Goal: Task Accomplishment & Management: Manage account settings

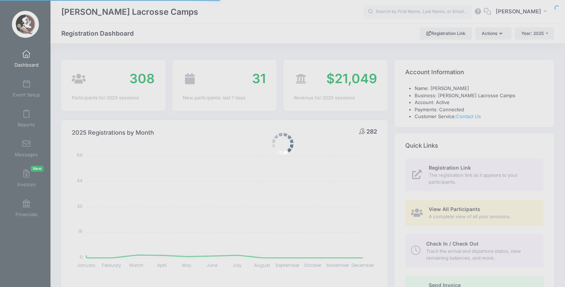
select select
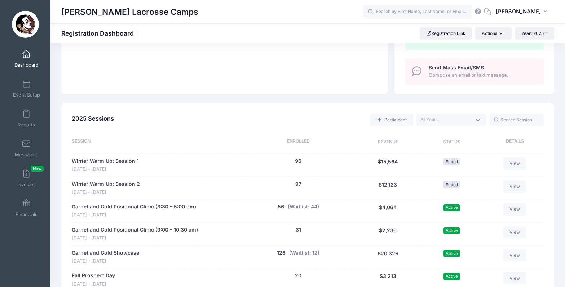
scroll to position [294, 0]
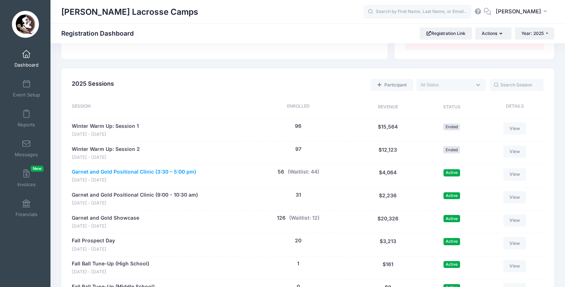
click at [130, 168] on link "Garnet and Gold Positional Clinic (3:30 – 5:00 pm)" at bounding box center [134, 172] width 124 height 8
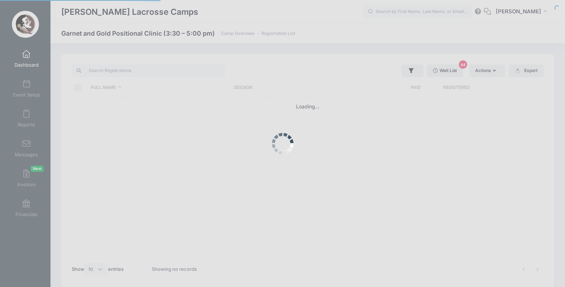
select select "10"
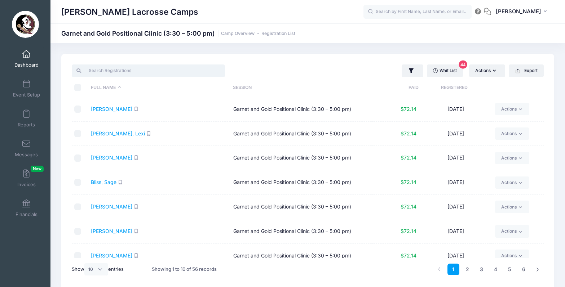
click at [135, 72] on input "search" at bounding box center [148, 70] width 153 height 12
paste input "Burgess"
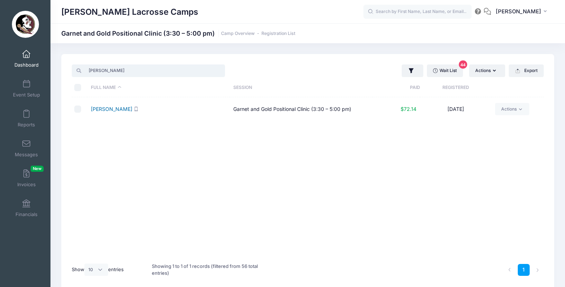
type input "Burgess"
click at [106, 108] on link "Burgess, Bridget" at bounding box center [111, 109] width 41 height 6
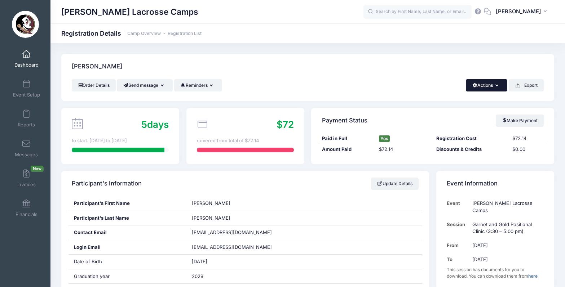
click at [496, 86] on icon "button" at bounding box center [498, 86] width 6 height 0
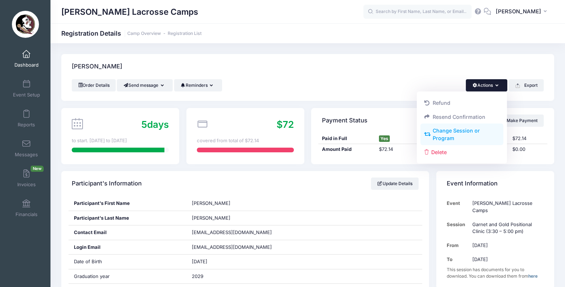
click at [457, 133] on link "Change Session or Program" at bounding box center [461, 135] width 83 height 22
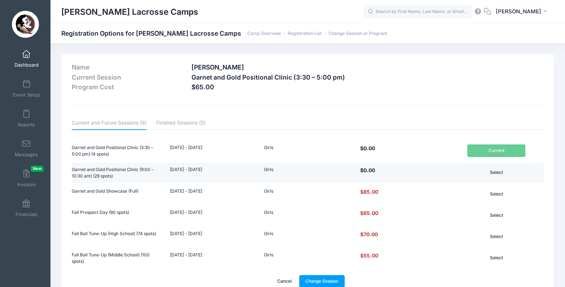
click at [499, 174] on button "Select" at bounding box center [496, 172] width 58 height 12
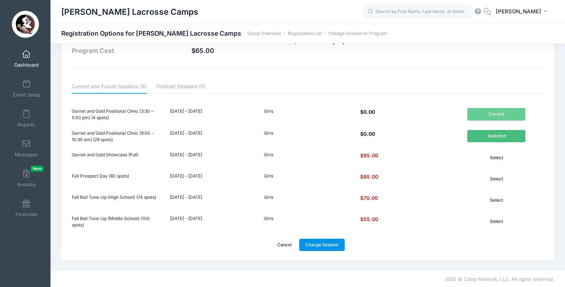
scroll to position [36, 0]
click at [327, 240] on link "Change Session" at bounding box center [321, 245] width 45 height 12
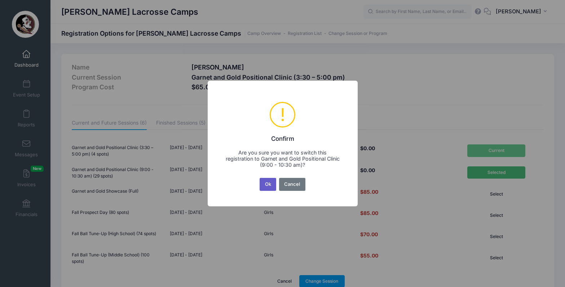
click at [264, 187] on button "Ok" at bounding box center [267, 184] width 17 height 13
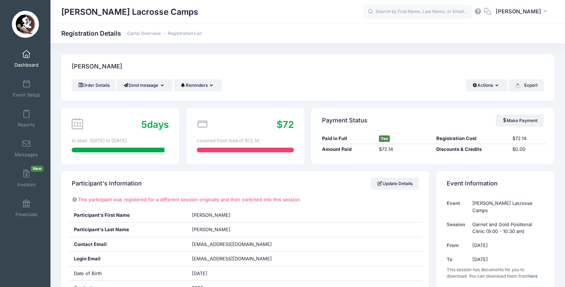
click at [26, 57] on span at bounding box center [26, 54] width 0 height 8
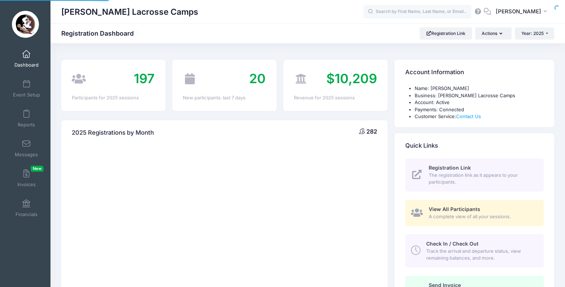
select select
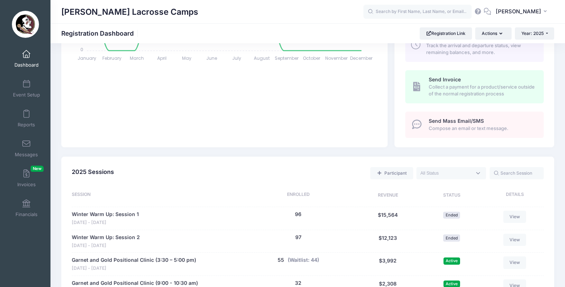
scroll to position [282, 0]
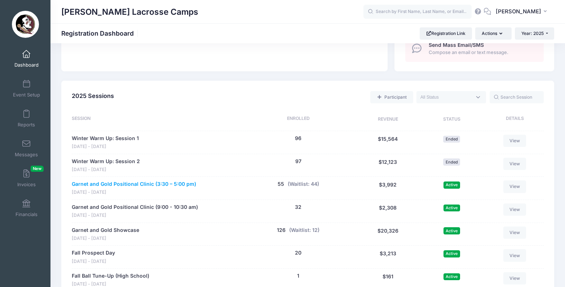
click at [118, 180] on link "Garnet and Gold Positional Clinic (3:30 – 5:00 pm)" at bounding box center [134, 184] width 124 height 8
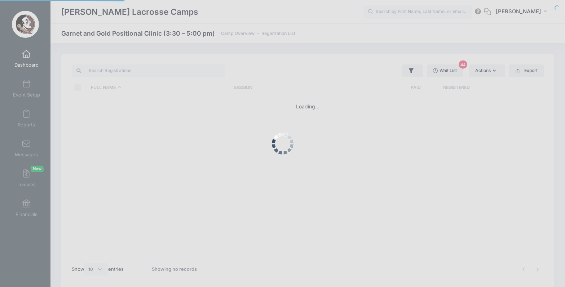
select select "10"
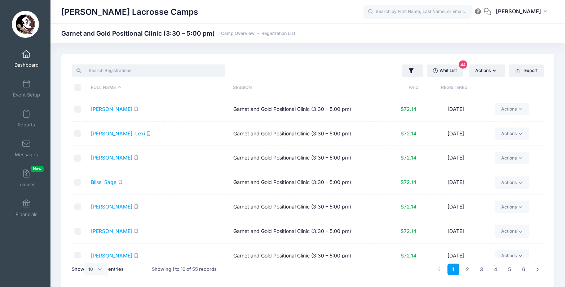
click at [126, 77] on input "search" at bounding box center [148, 70] width 153 height 12
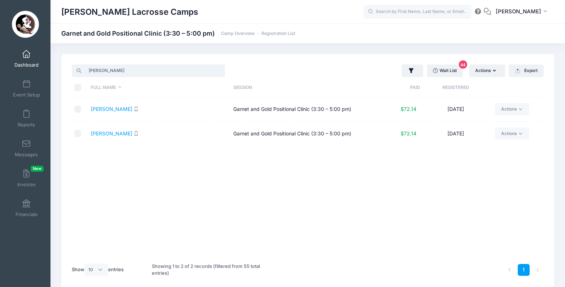
type input "clark"
click at [77, 108] on input "checkbox" at bounding box center [77, 109] width 7 height 7
checkbox input "true"
click at [78, 132] on input "checkbox" at bounding box center [77, 133] width 7 height 7
checkbox input "true"
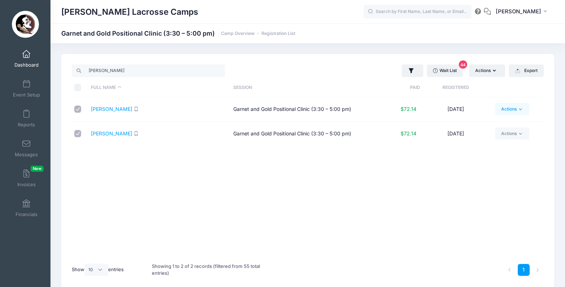
click at [522, 105] on link "Actions" at bounding box center [512, 109] width 34 height 12
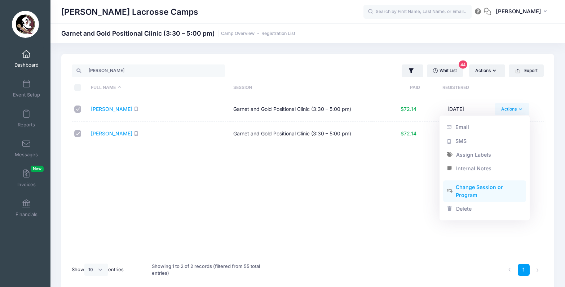
click at [477, 185] on link "Change Session or Program" at bounding box center [484, 191] width 83 height 22
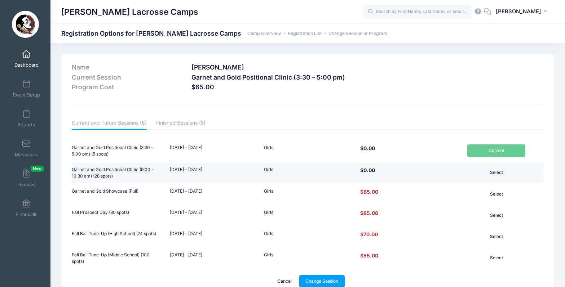
click at [498, 173] on button "Select" at bounding box center [496, 172] width 58 height 12
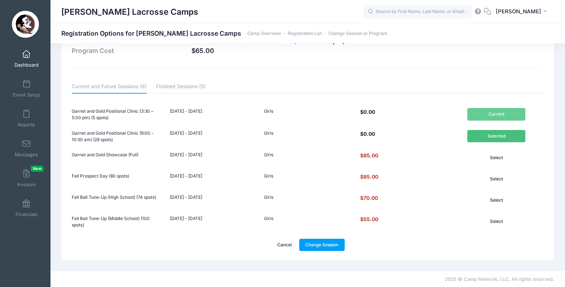
scroll to position [36, 0]
click at [341, 244] on link "Change Session" at bounding box center [321, 245] width 45 height 12
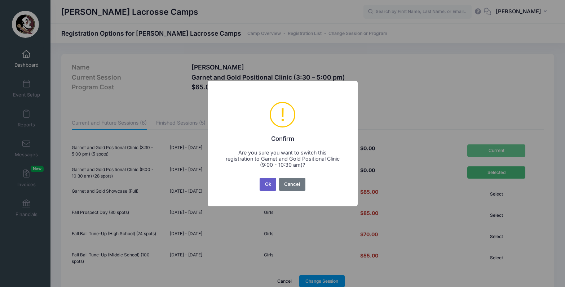
click at [267, 183] on button "Ok" at bounding box center [267, 184] width 17 height 13
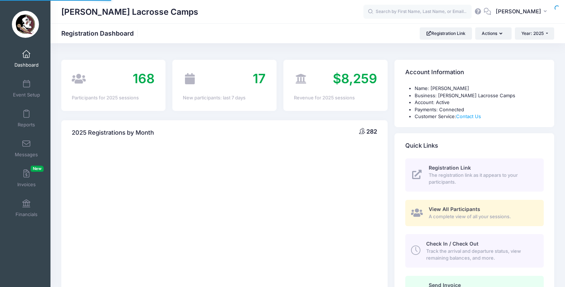
select select
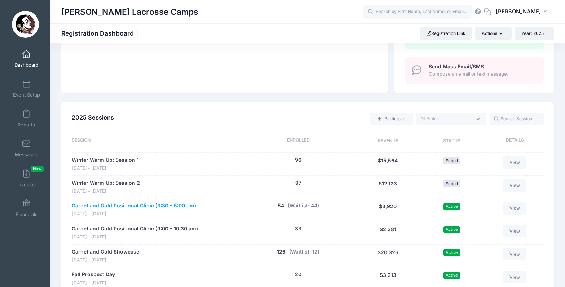
scroll to position [274, 0]
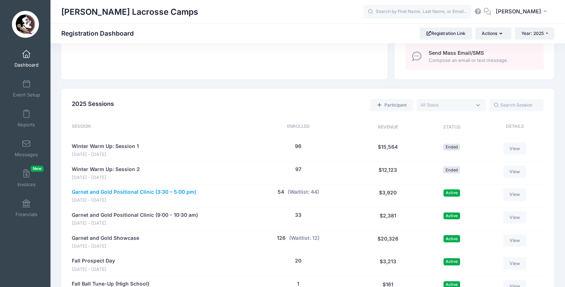
click at [144, 188] on link "Garnet and Gold Positional Clinic (3:30 – 5:00 pm)" at bounding box center [134, 192] width 124 height 8
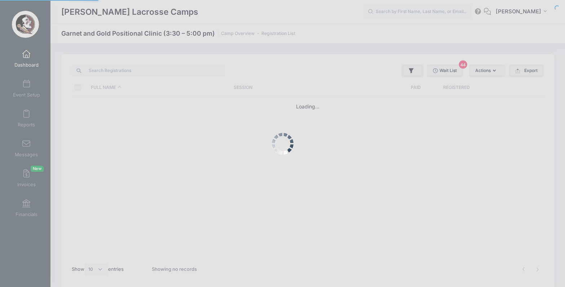
select select "10"
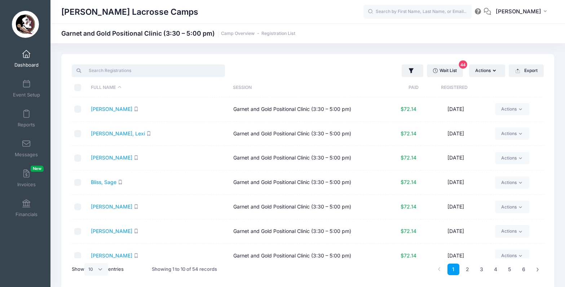
click at [137, 68] on input "search" at bounding box center [148, 70] width 153 height 12
paste input "Burgess"
type input "Burgess"
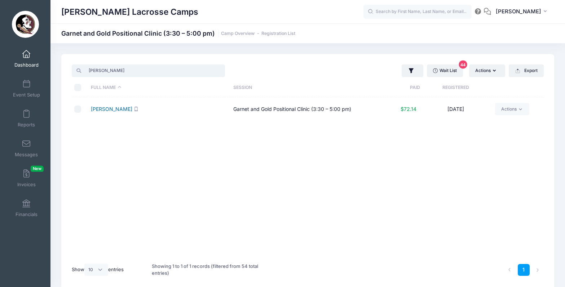
type input "[PERSON_NAME]"
click at [102, 111] on link "[PERSON_NAME]" at bounding box center [111, 109] width 41 height 6
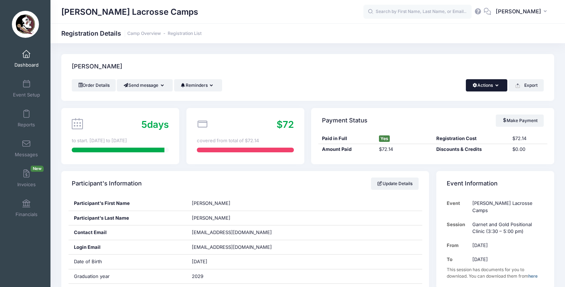
click at [496, 90] on button "Actions" at bounding box center [485, 85] width 41 height 12
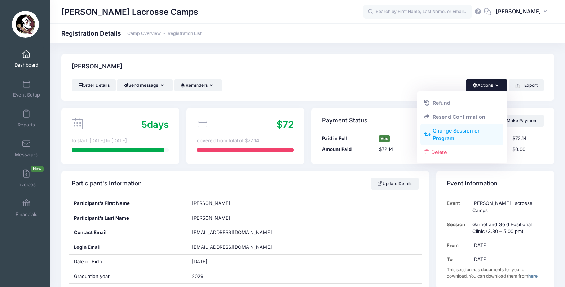
click at [467, 135] on link "Change Session or Program" at bounding box center [461, 135] width 83 height 22
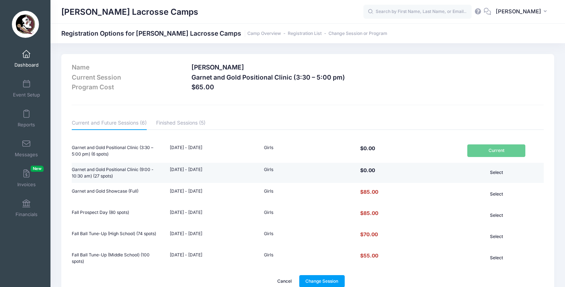
click at [499, 176] on button "Select" at bounding box center [496, 172] width 58 height 12
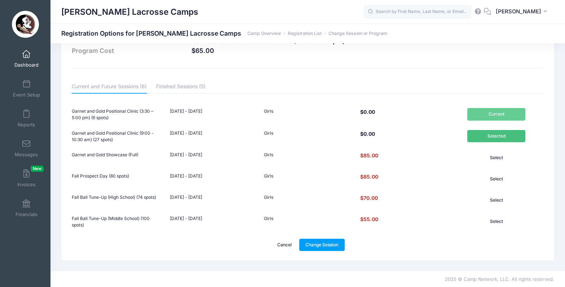
scroll to position [36, 0]
click at [334, 252] on div "Name Clark, Lila Current Session Garnet and Gold Positional Clinic (3:30 – 5:00…" at bounding box center [307, 139] width 492 height 243
click at [335, 244] on link "Change Session" at bounding box center [321, 245] width 45 height 12
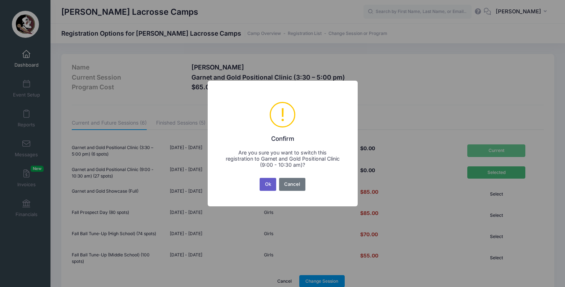
click at [268, 185] on button "Ok" at bounding box center [267, 184] width 17 height 13
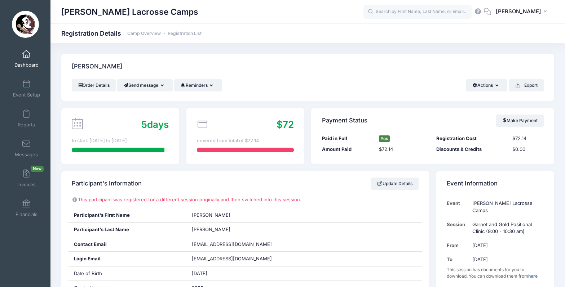
click at [381, 73] on div "[PERSON_NAME]" at bounding box center [307, 66] width 492 height 25
